Goal: Transaction & Acquisition: Purchase product/service

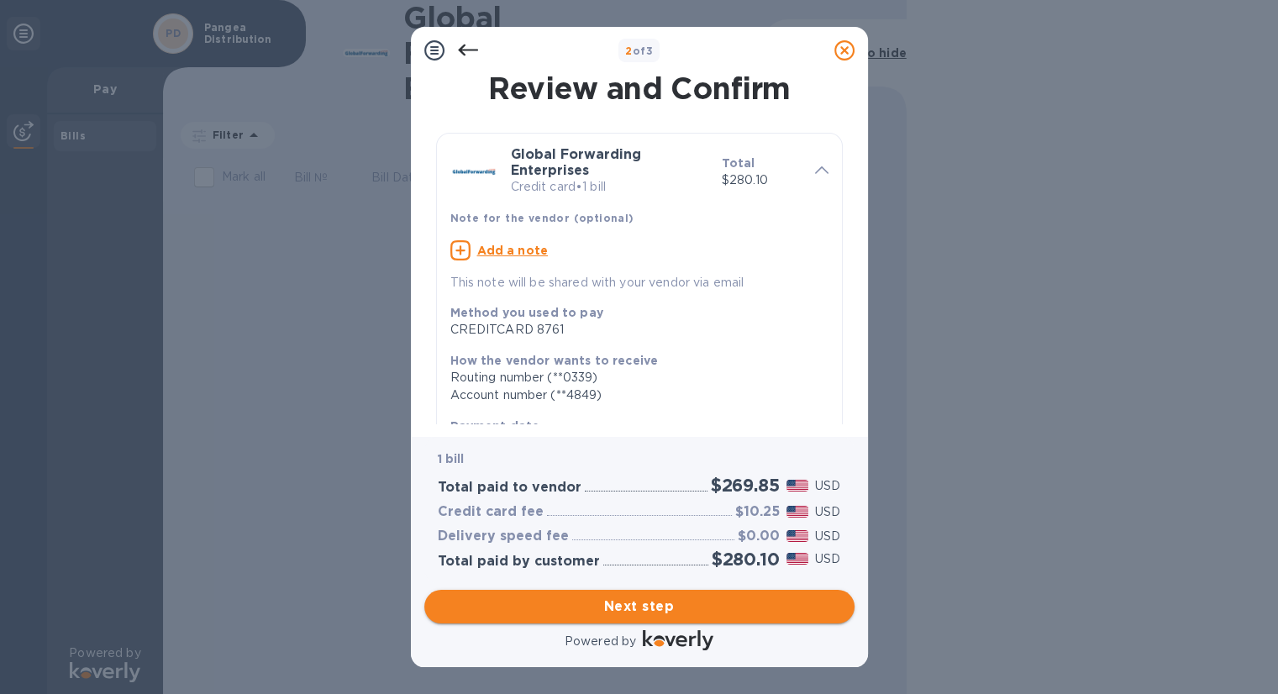
click at [634, 614] on span "Next step" at bounding box center [639, 606] width 403 height 20
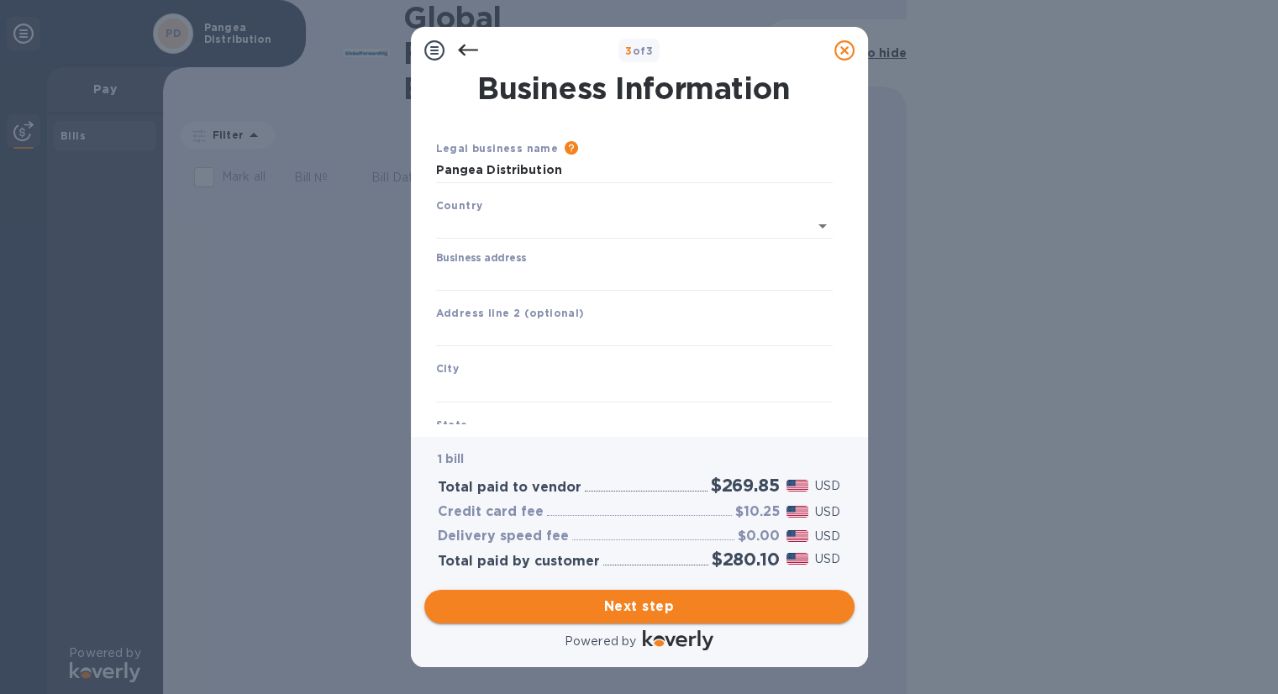
type input "[GEOGRAPHIC_DATA]"
click at [645, 605] on span "Next step" at bounding box center [639, 606] width 403 height 20
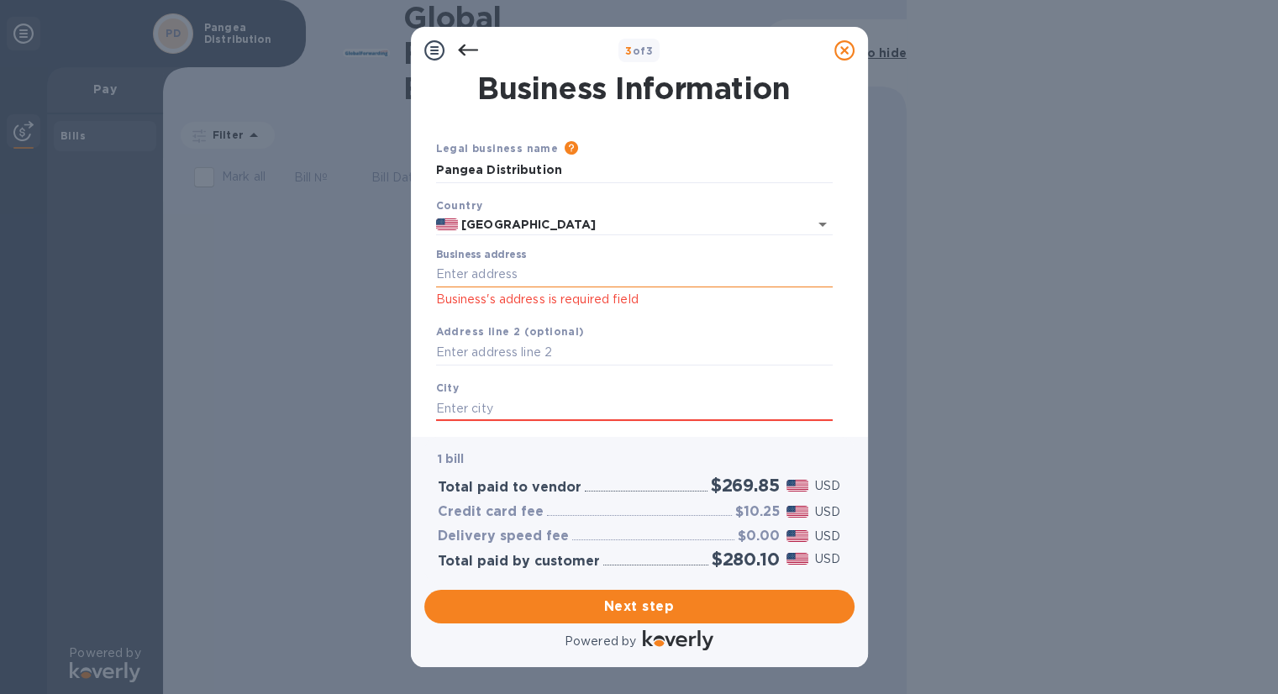
click at [460, 282] on input "Business address" at bounding box center [634, 274] width 396 height 25
type input "[STREET_ADDRESS]"
click at [477, 354] on input "text" at bounding box center [634, 352] width 396 height 25
click at [488, 409] on input "text" at bounding box center [634, 408] width 396 height 25
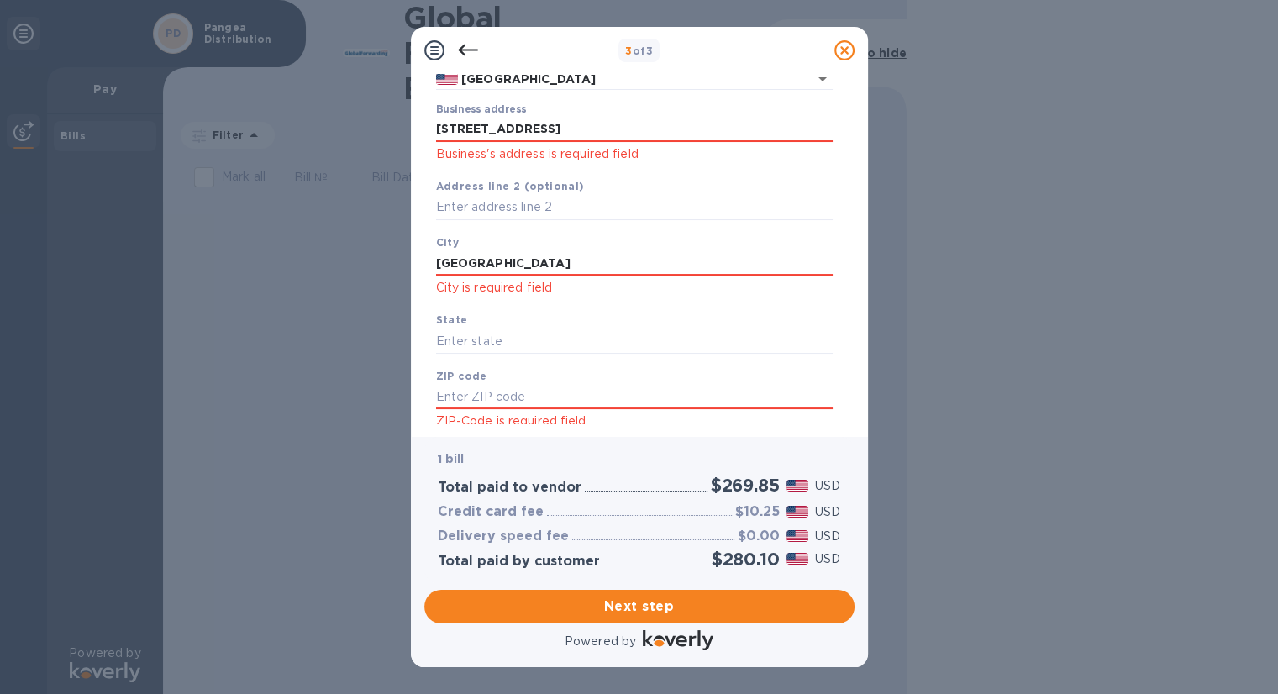
scroll to position [196, 0]
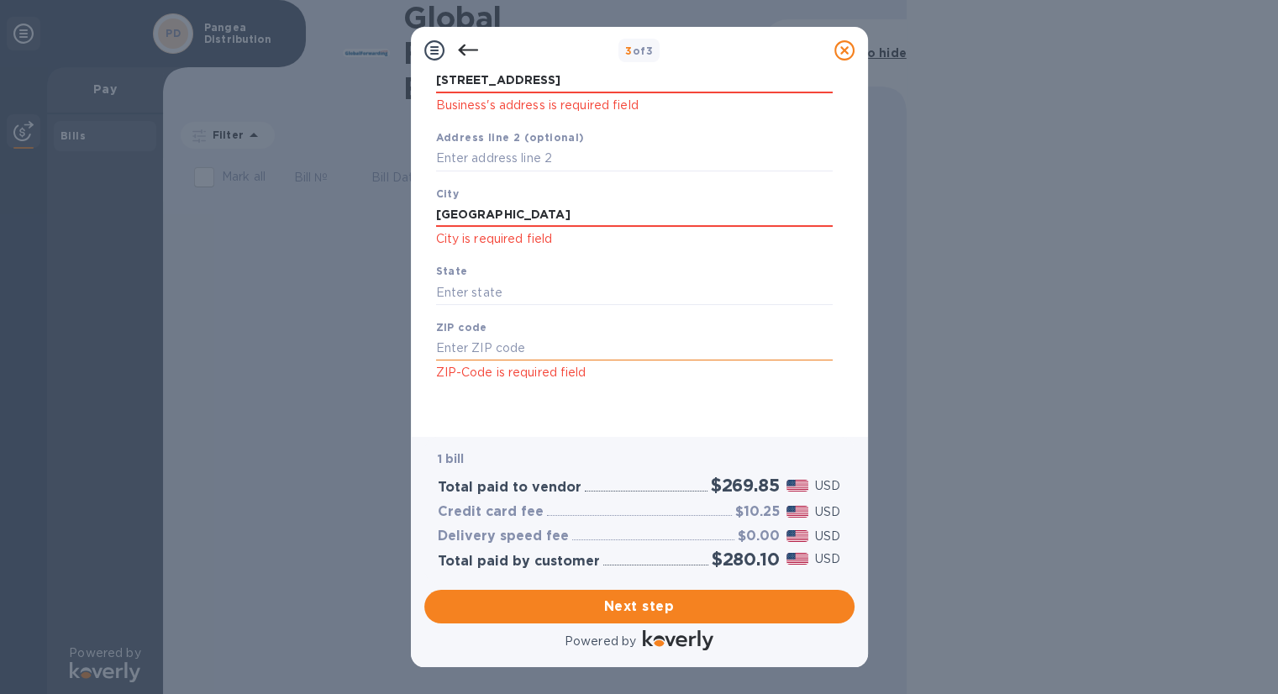
type input "[GEOGRAPHIC_DATA]"
click at [483, 344] on input "text" at bounding box center [634, 348] width 396 height 25
type input "77029"
click at [652, 606] on span "Next step" at bounding box center [639, 606] width 403 height 20
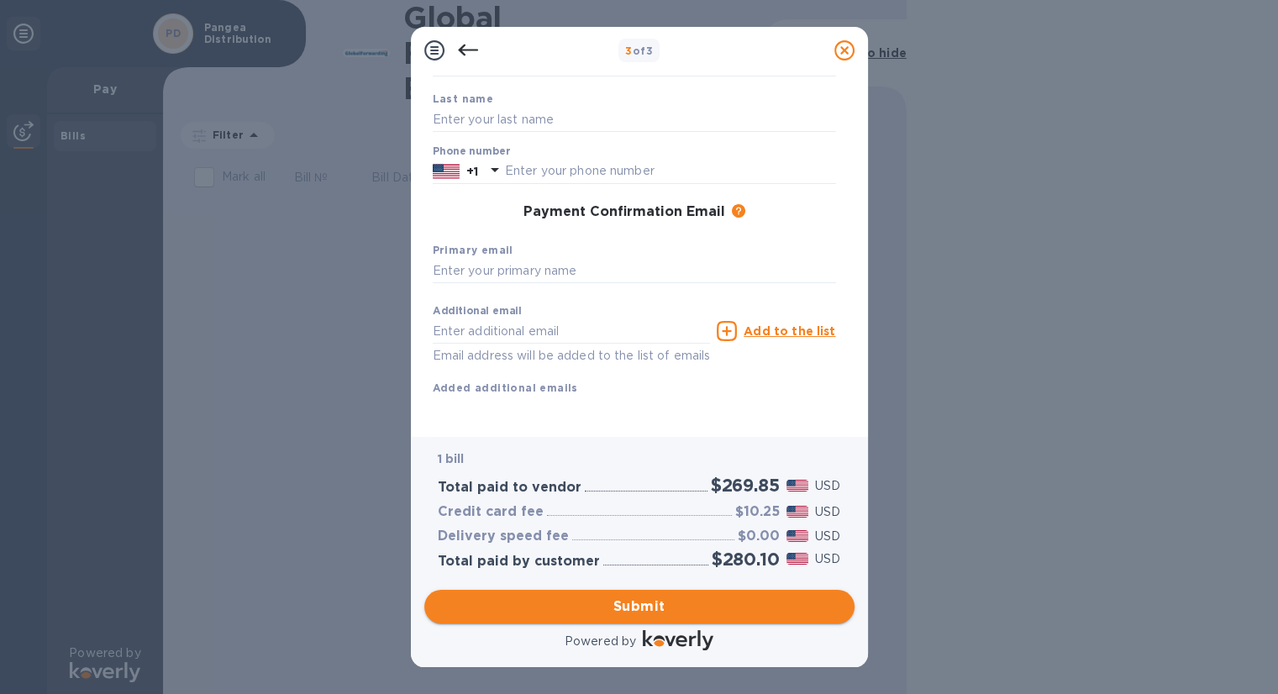
scroll to position [169, 0]
click at [655, 606] on span "Submit" at bounding box center [639, 606] width 403 height 20
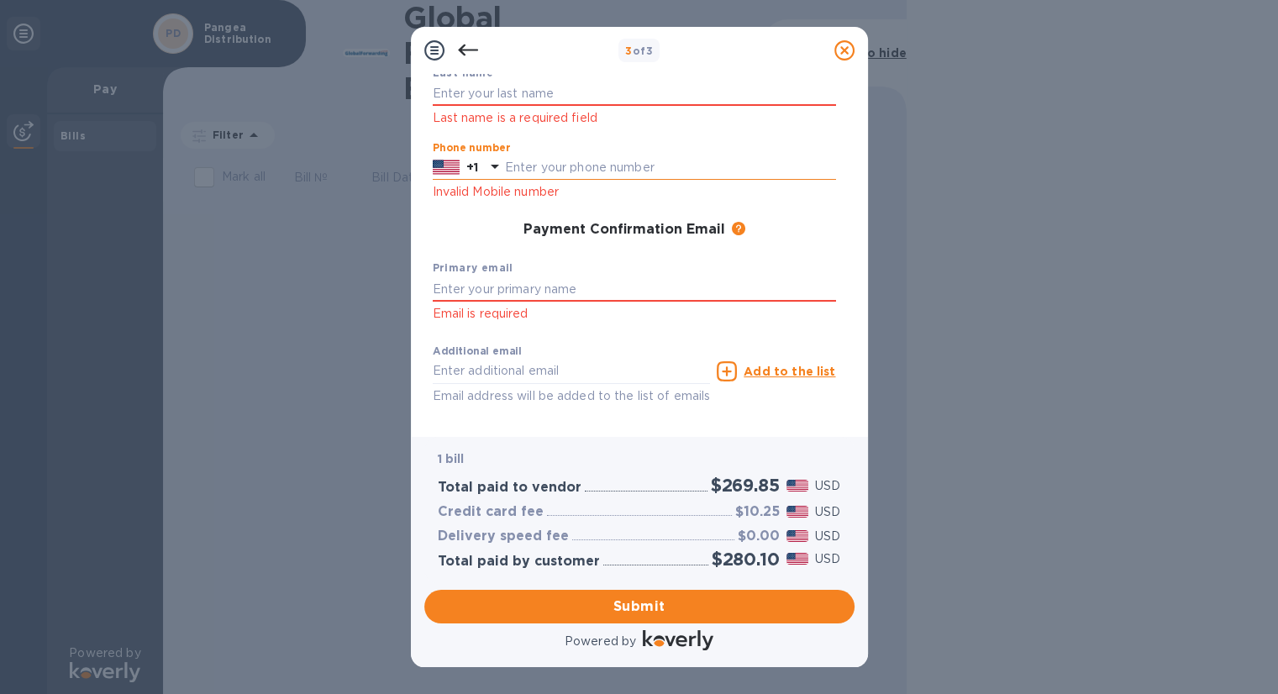
click at [513, 163] on input "text" at bounding box center [670, 167] width 331 height 25
type input "2019896818"
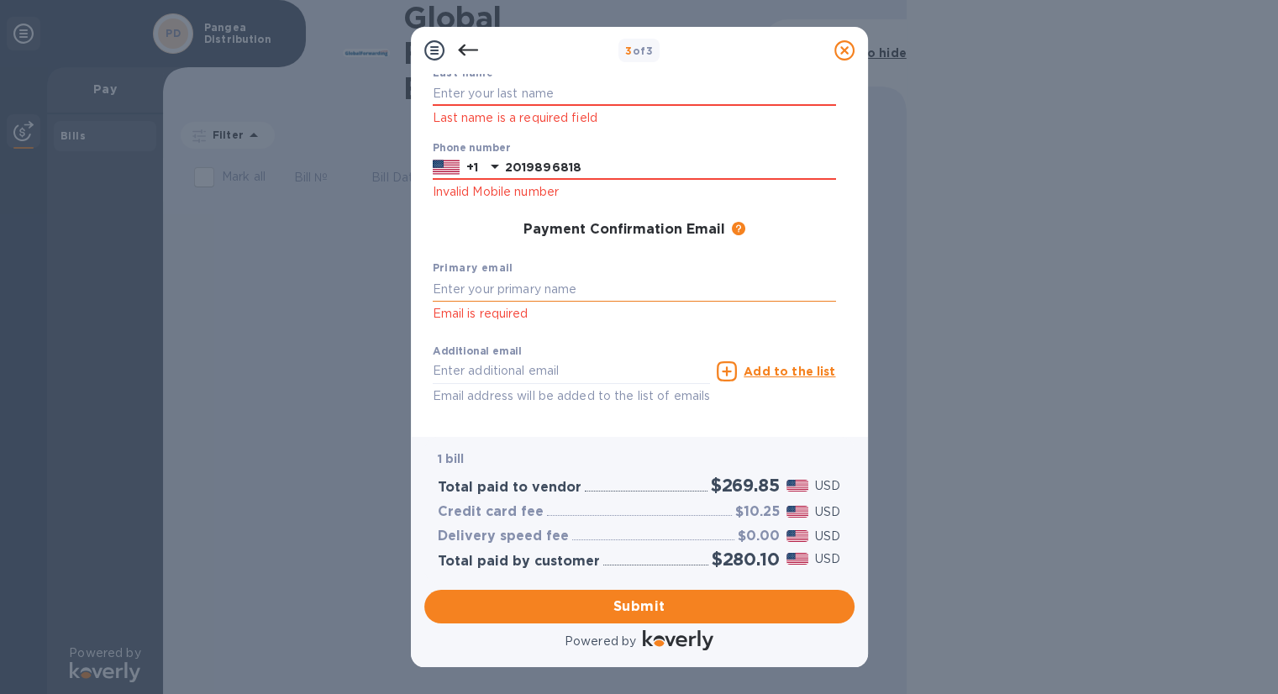
click at [544, 286] on input "text" at bounding box center [634, 288] width 403 height 25
type input "[EMAIL_ADDRESS][DOMAIN_NAME]"
click at [659, 602] on span "Submit" at bounding box center [639, 606] width 403 height 20
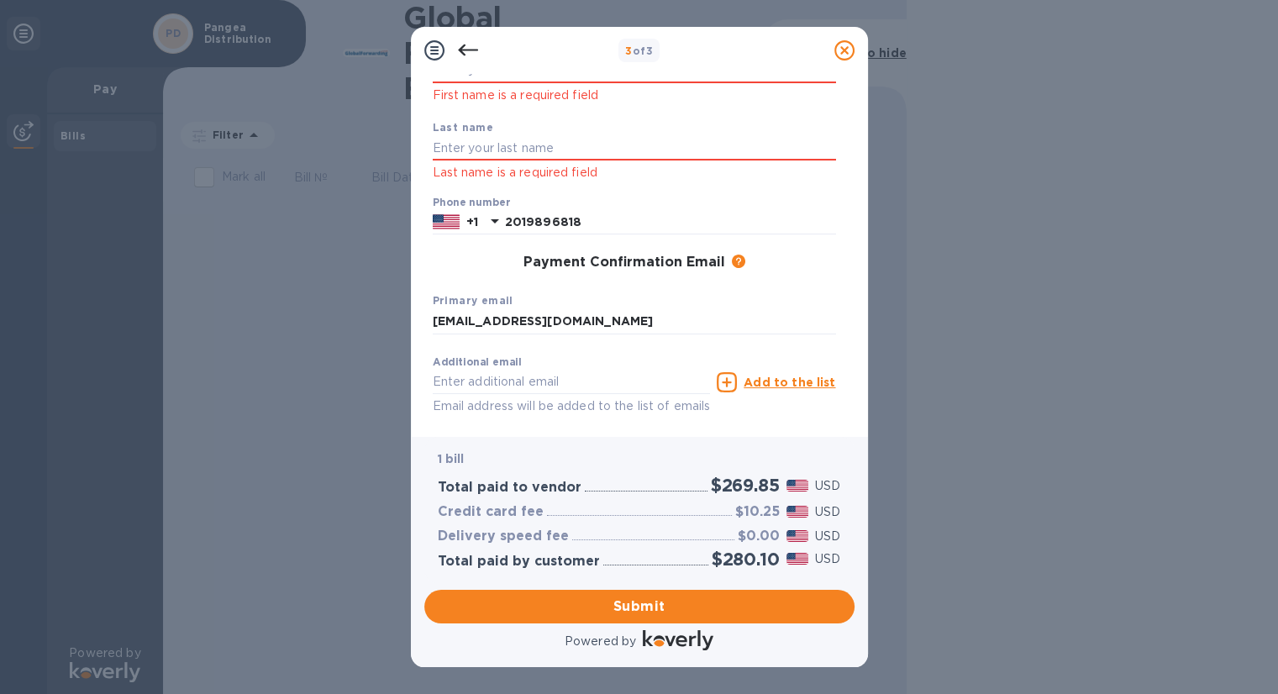
scroll to position [28, 0]
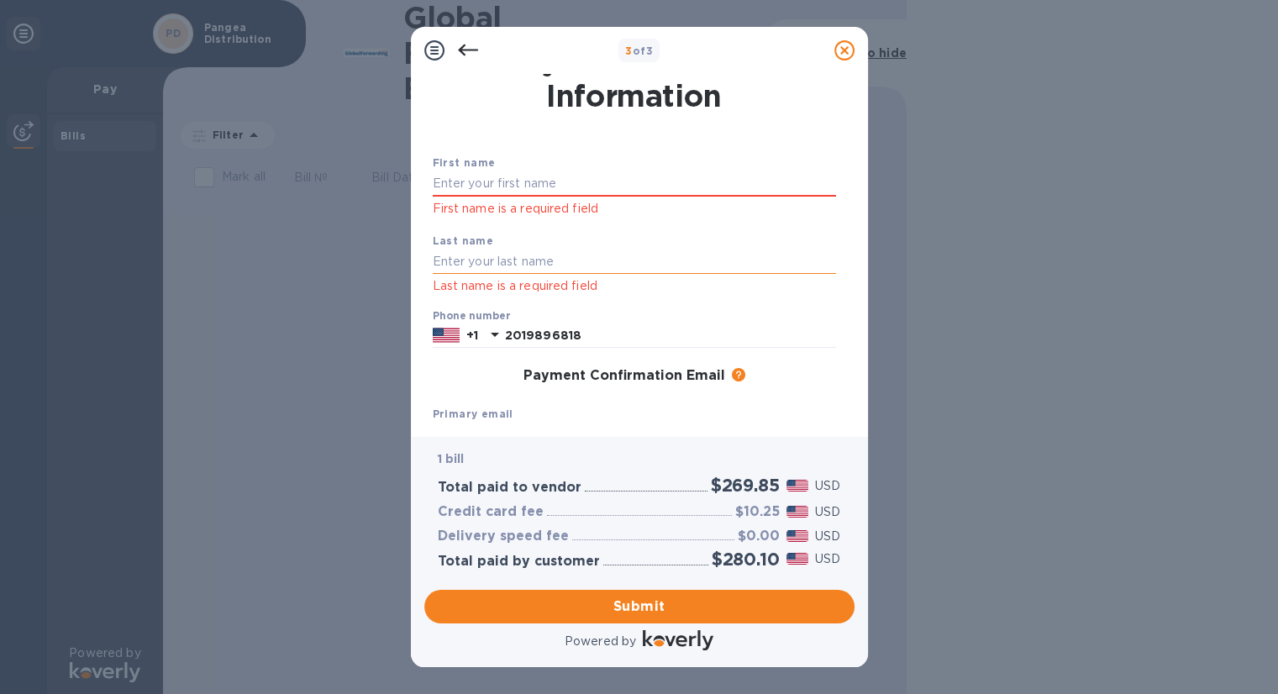
click at [501, 262] on input "text" at bounding box center [634, 261] width 403 height 25
click at [537, 186] on input "text" at bounding box center [634, 183] width 403 height 25
type input "ELIF"
type input "SAHIN"
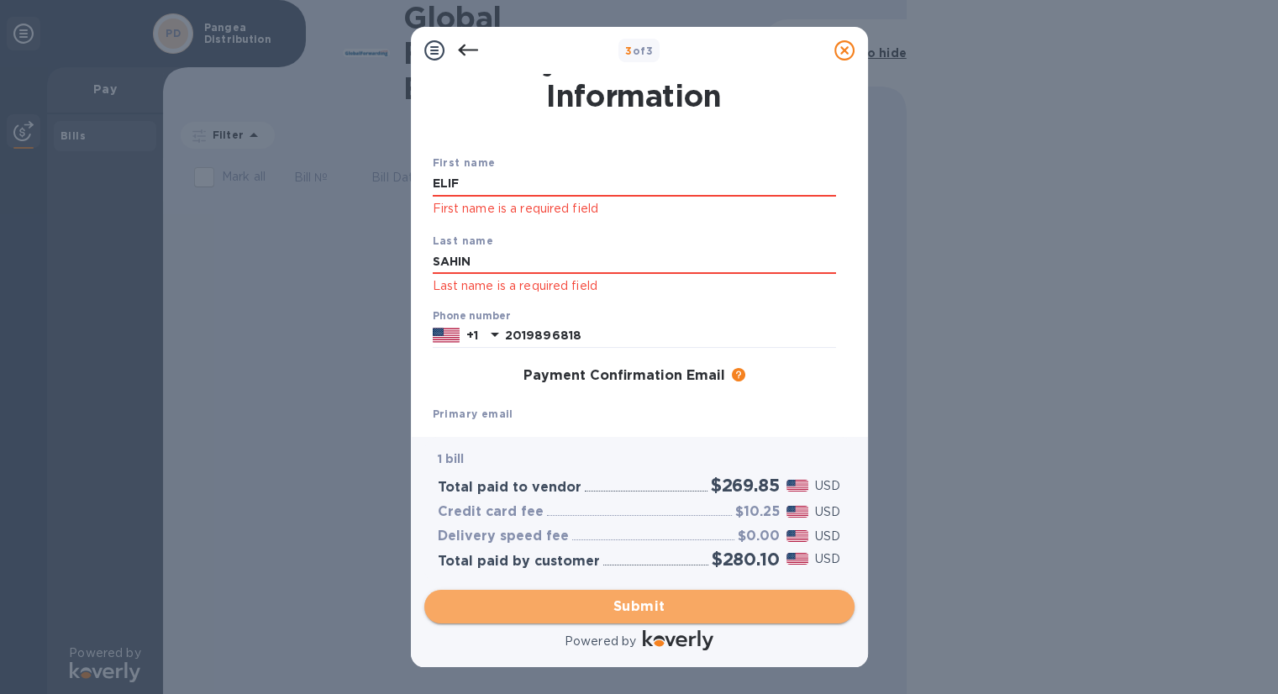
click at [685, 609] on span "Submit" at bounding box center [639, 606] width 403 height 20
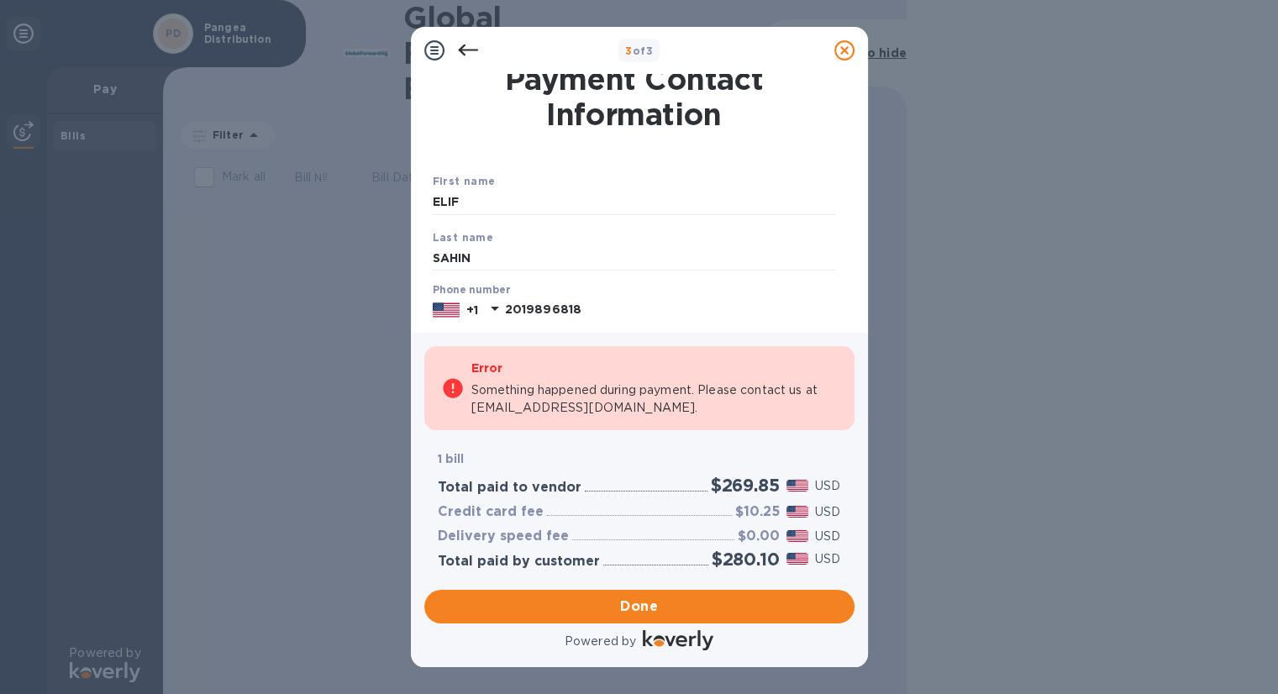
scroll to position [0, 0]
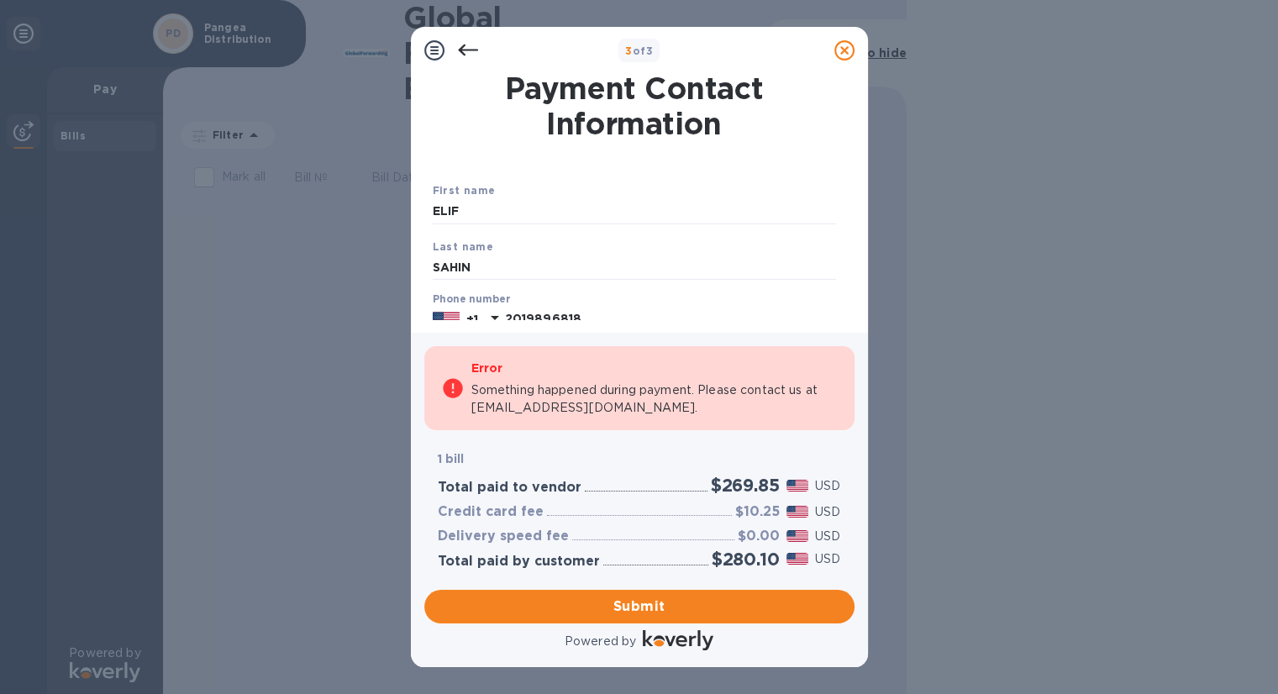
click at [466, 50] on icon at bounding box center [467, 51] width 20 height 12
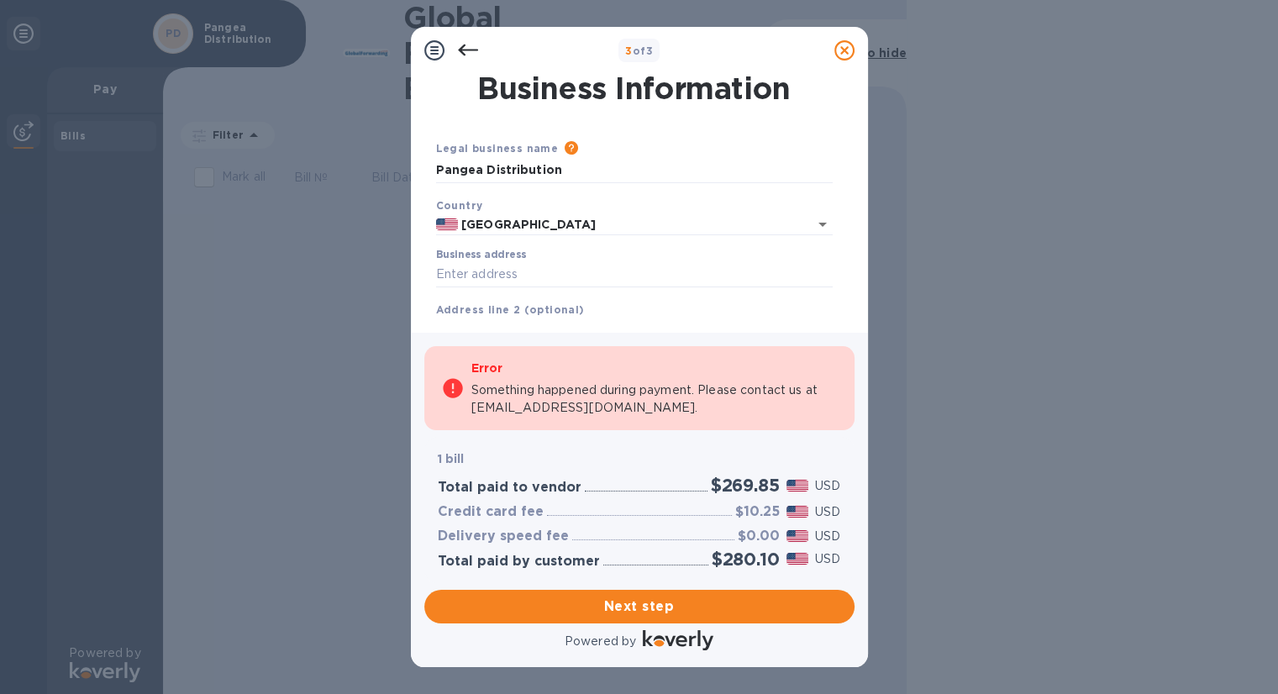
click at [466, 50] on icon at bounding box center [467, 51] width 20 height 12
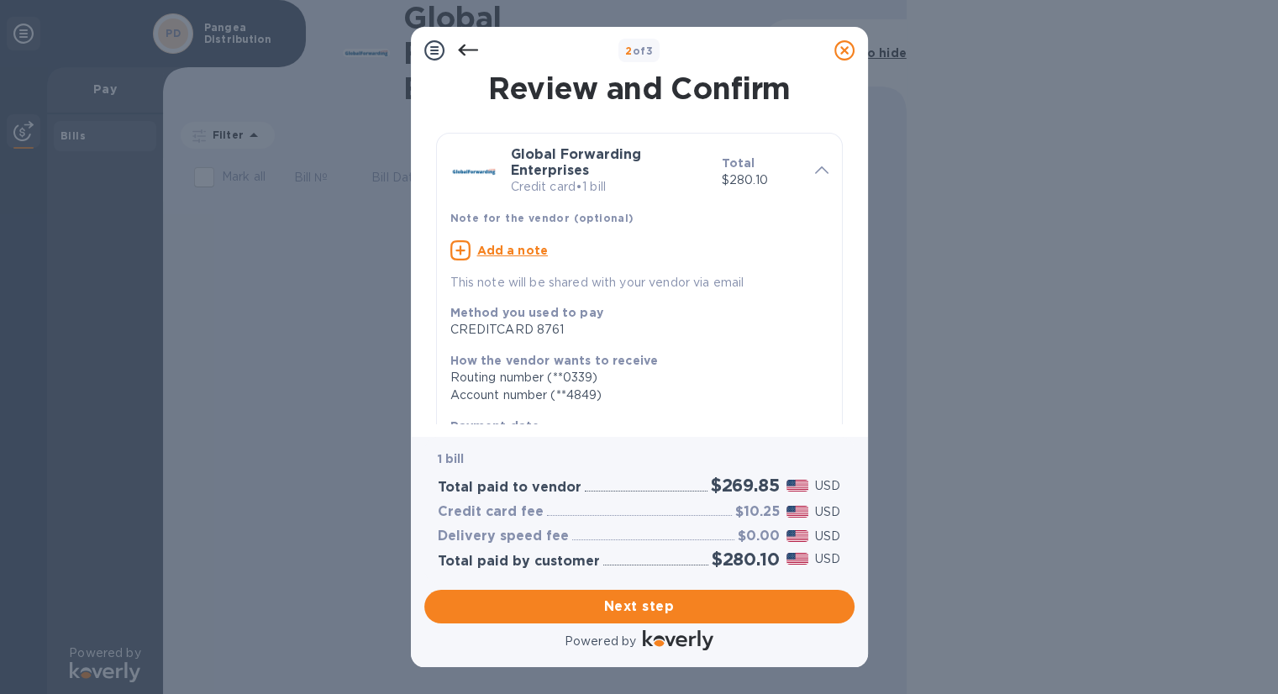
click at [470, 49] on icon at bounding box center [467, 51] width 20 height 12
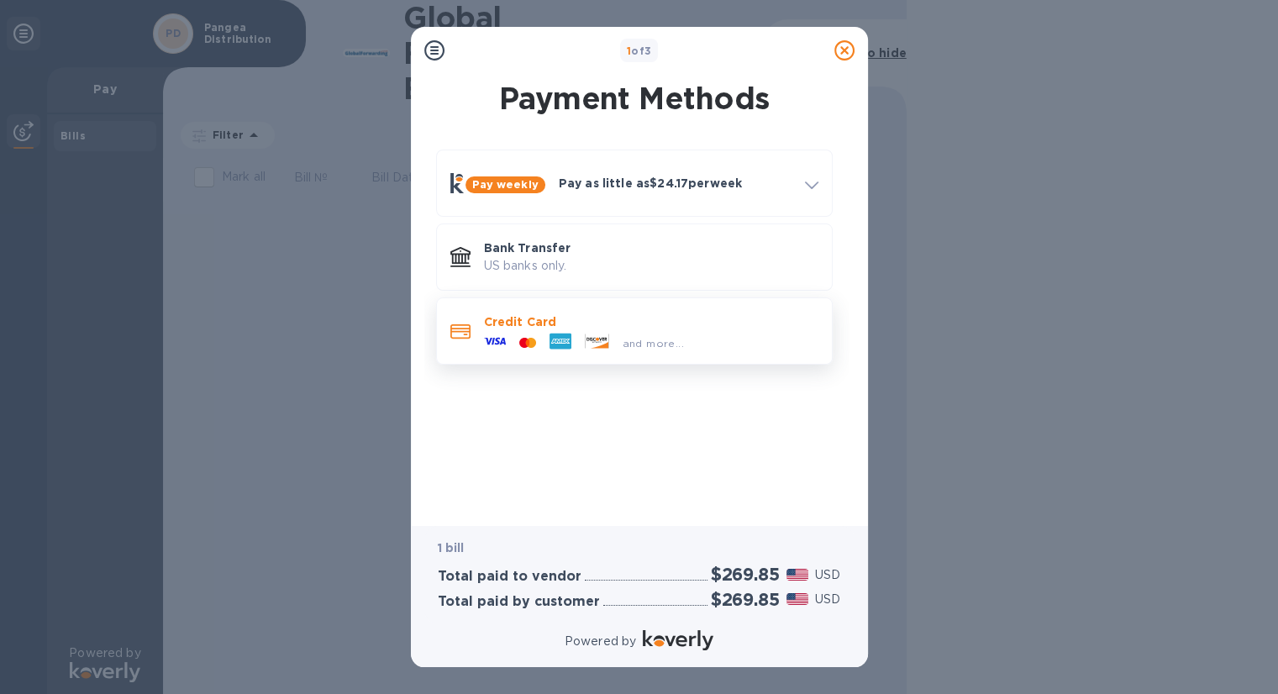
click at [592, 330] on div "and more..." at bounding box center [583, 342] width 213 height 25
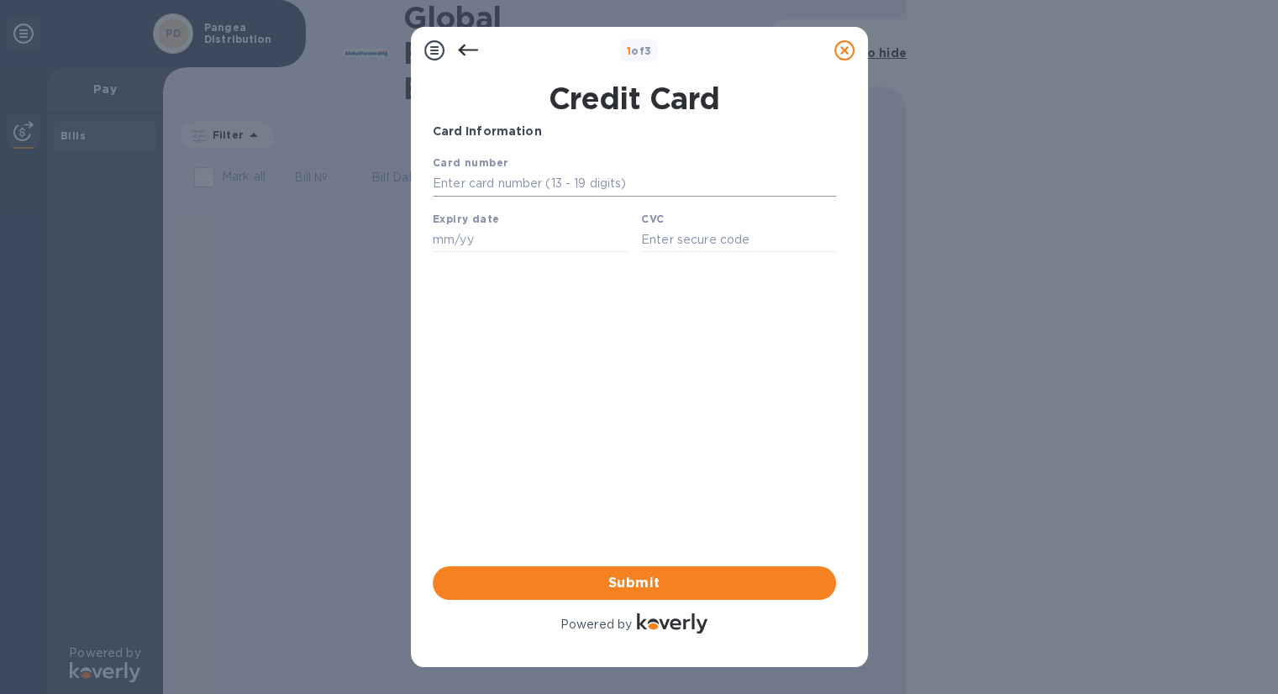
click at [472, 181] on input "text" at bounding box center [633, 183] width 403 height 25
type input "[CREDIT_CARD_NUMBER]"
click at [446, 243] on input "text" at bounding box center [529, 239] width 195 height 25
type input "11/28"
click at [708, 244] on input "text" at bounding box center [737, 239] width 195 height 25
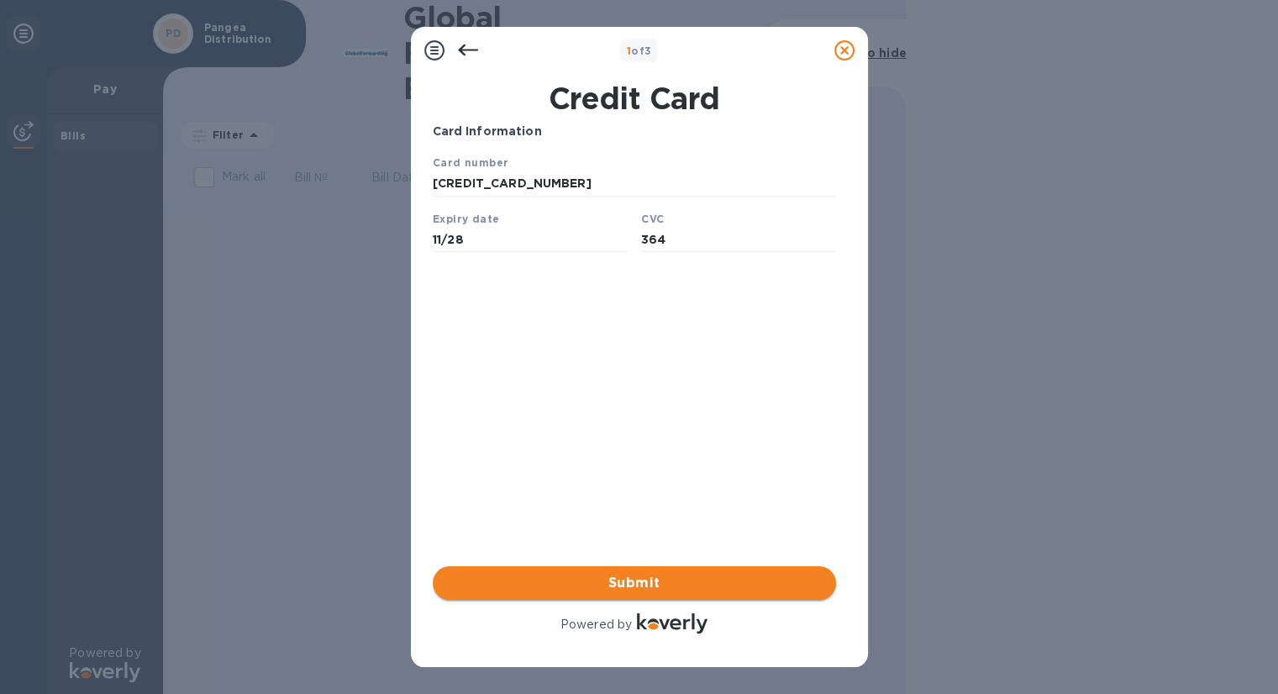
type input "364"
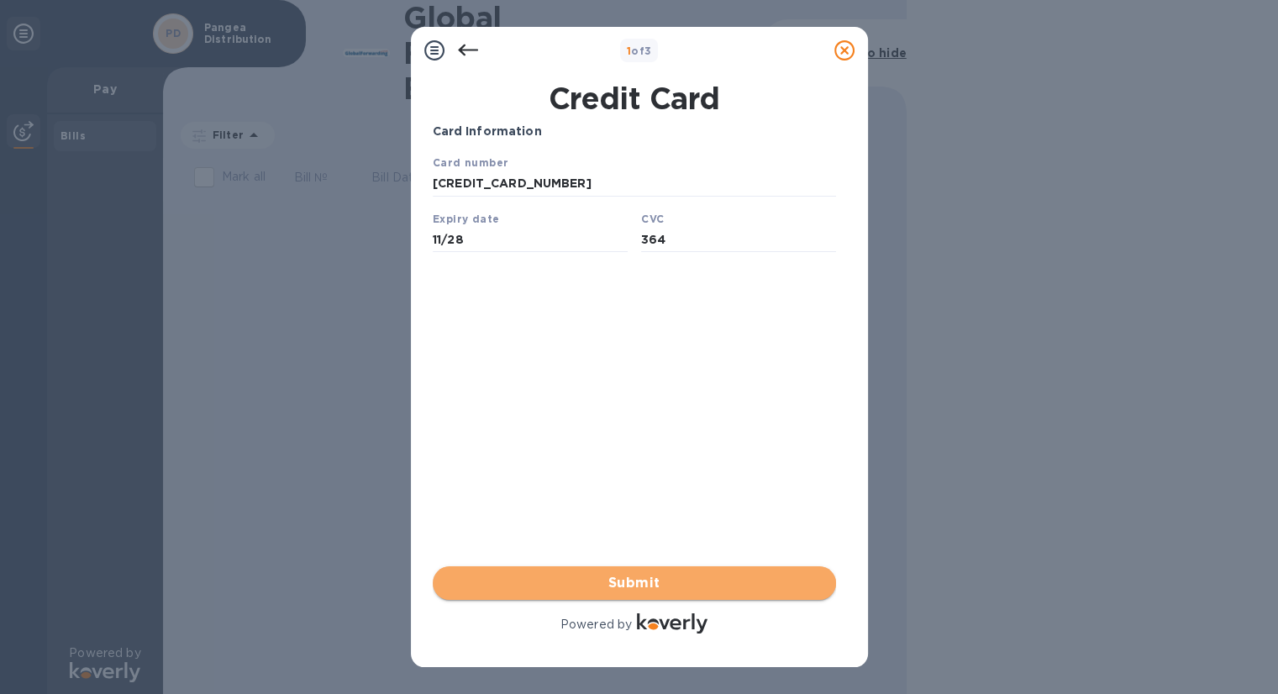
click at [644, 585] on span "Submit" at bounding box center [634, 583] width 376 height 20
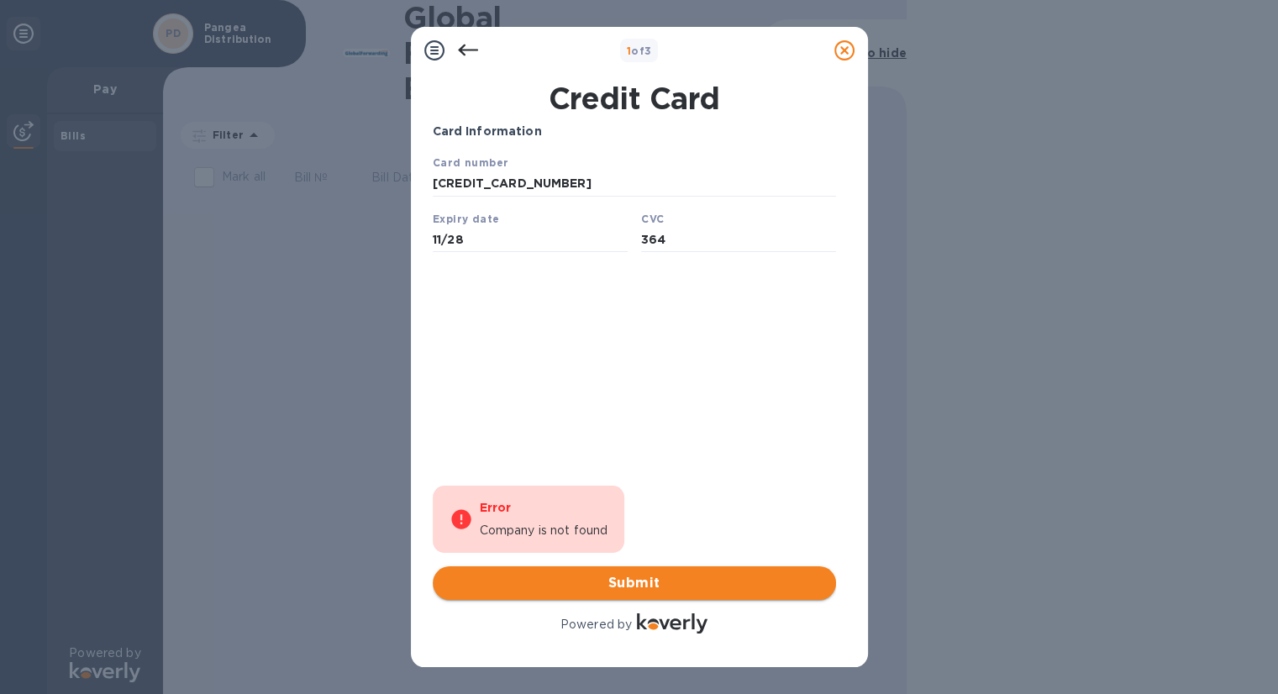
click at [619, 588] on span "Submit" at bounding box center [634, 583] width 376 height 20
click at [463, 49] on icon at bounding box center [467, 51] width 20 height 12
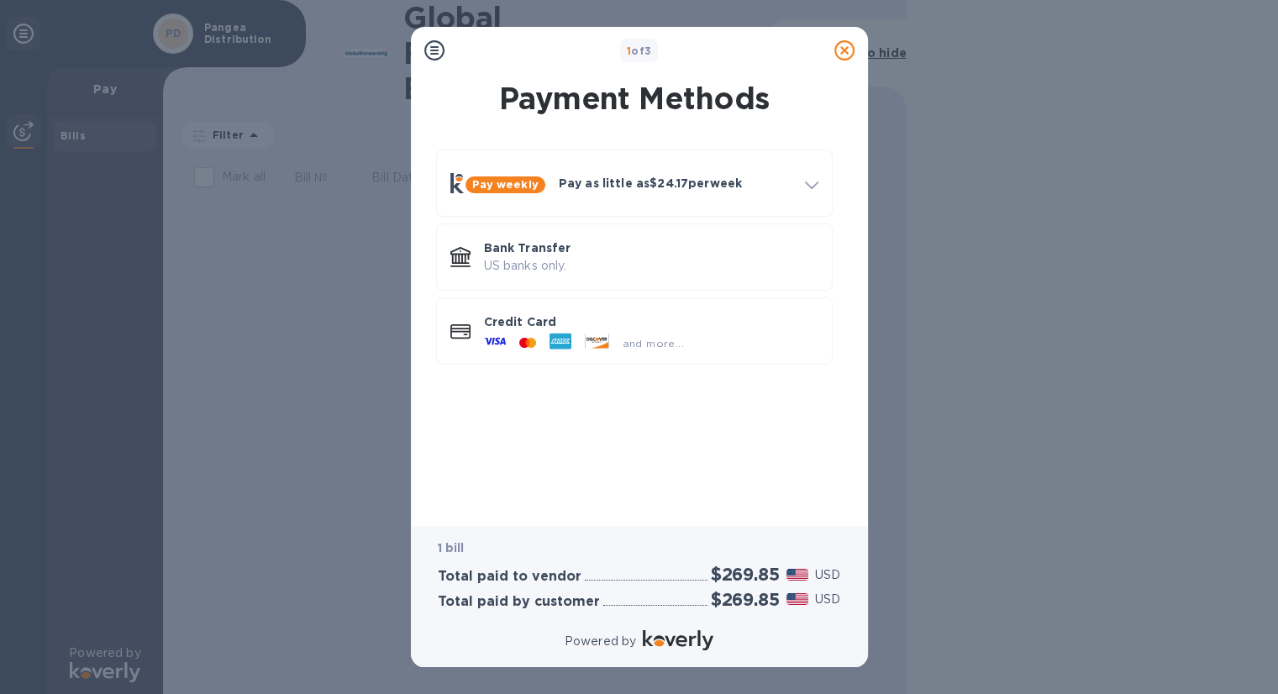
click at [463, 49] on div "1 of 3" at bounding box center [639, 51] width 376 height 24
